Goal: Task Accomplishment & Management: Manage account settings

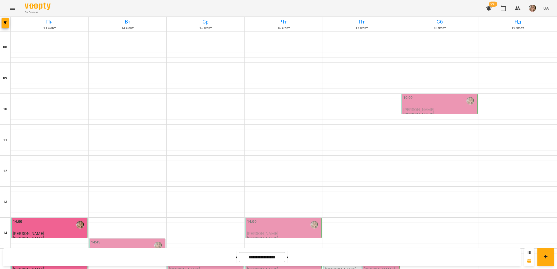
scroll to position [193, 0]
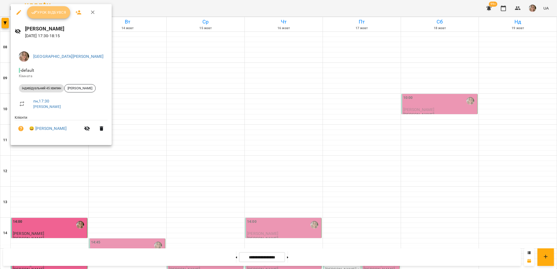
click at [45, 13] on span "Урок відбувся" at bounding box center [48, 12] width 35 height 6
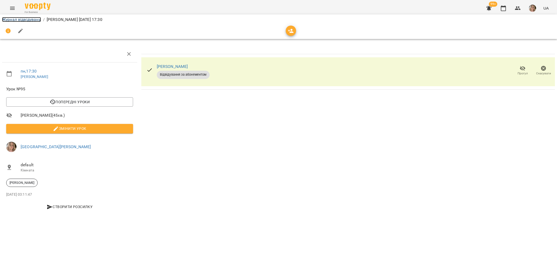
click at [26, 19] on link "Журнал відвідувань" at bounding box center [21, 19] width 39 height 5
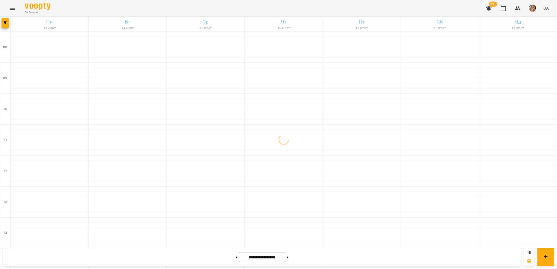
scroll to position [219, 0]
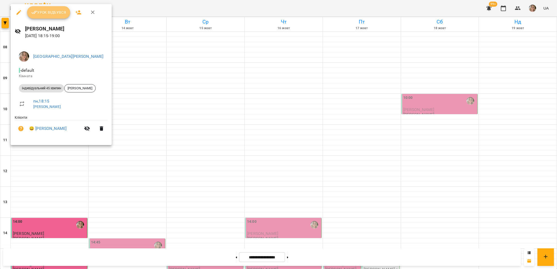
click at [52, 11] on span "Урок відбувся" at bounding box center [48, 12] width 35 height 6
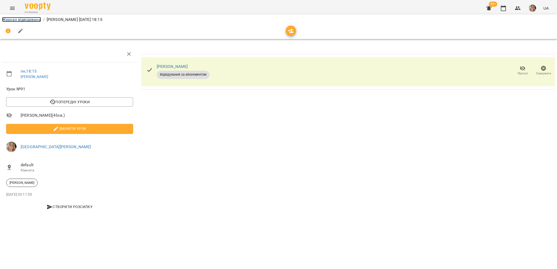
click at [26, 20] on link "Журнал відвідувань" at bounding box center [21, 19] width 39 height 5
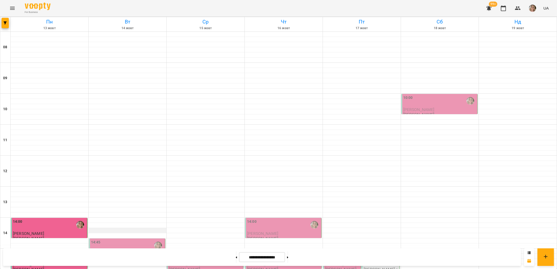
scroll to position [109, 0]
